Goal: Task Accomplishment & Management: Manage account settings

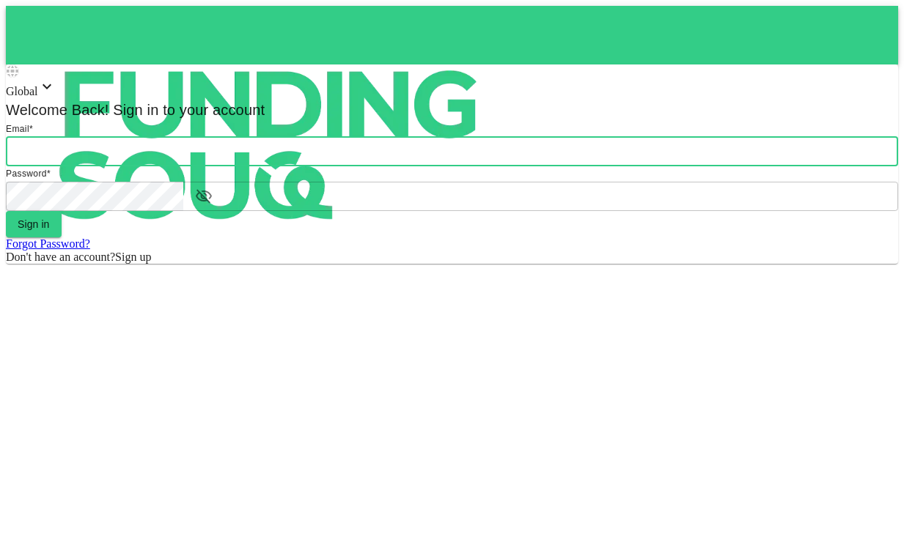
type input "[EMAIL_ADDRESS][DOMAIN_NAME]"
click at [62, 238] on button "Sign in" at bounding box center [34, 224] width 56 height 26
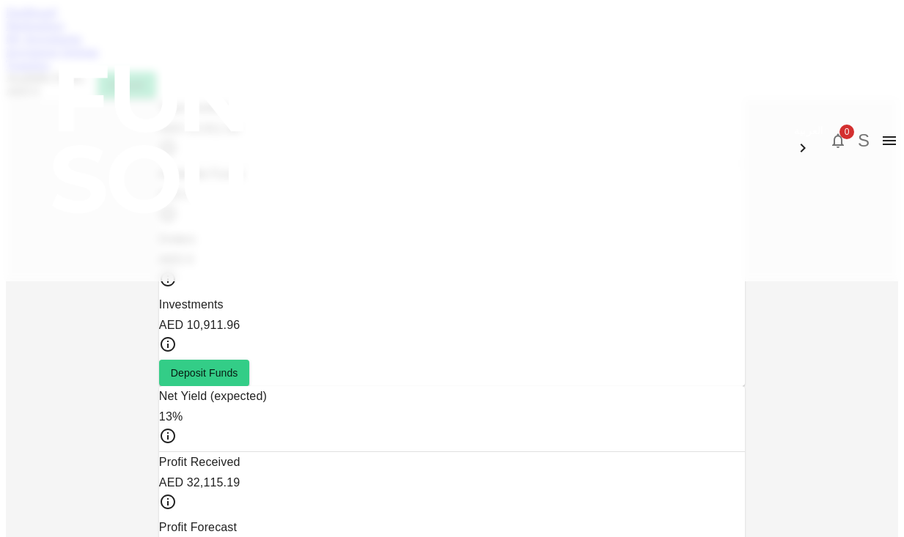
click at [479, 89] on div "Dashboard Marketplace My Investments Investment Settings Transfers Available Fu…" at bounding box center [452, 52] width 892 height 92
click at [50, 71] on link "Transfers" at bounding box center [28, 65] width 44 height 12
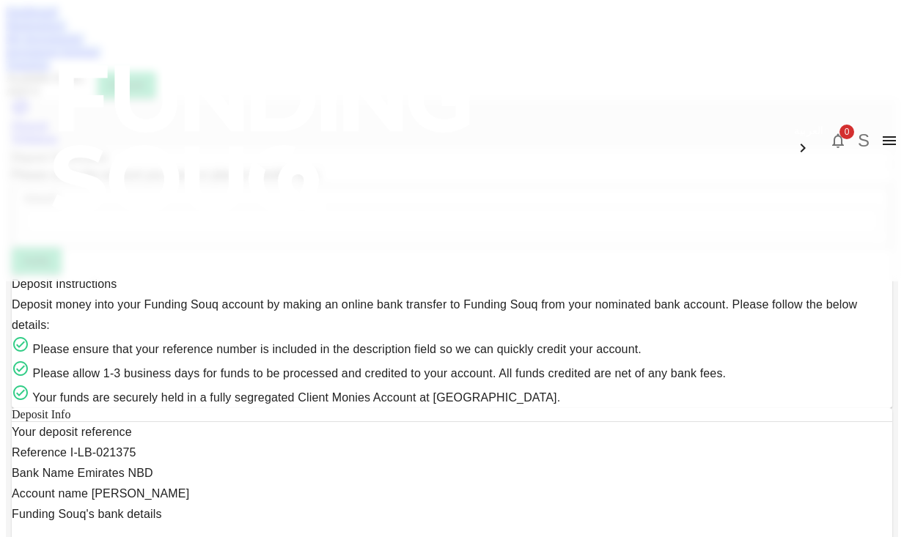
drag, startPoint x: 507, startPoint y: 81, endPoint x: 257, endPoint y: 89, distance: 249.4
click at [6, 82] on div "Dashboard Marketplace My Investments Investment Settings Transfers Available Fu…" at bounding box center [452, 52] width 892 height 92
click at [449, 89] on div "Dashboard Marketplace My Investments Investment Settings Transfers Available Fu…" at bounding box center [452, 52] width 892 height 92
drag, startPoint x: 349, startPoint y: 65, endPoint x: 273, endPoint y: 71, distance: 76.5
click at [347, 66] on div "Dashboard Marketplace My Investments Investment Settings Transfers Available Fu…" at bounding box center [452, 52] width 892 height 92
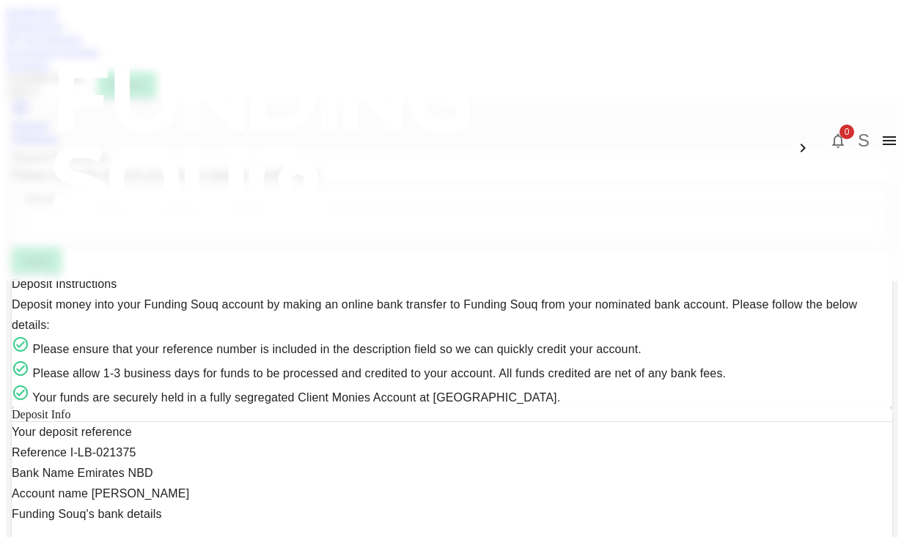
click at [82, 45] on link "My Investments" at bounding box center [44, 38] width 76 height 12
